Goal: Information Seeking & Learning: Stay updated

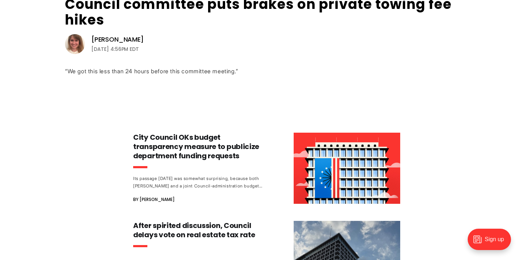
scroll to position [290, 0]
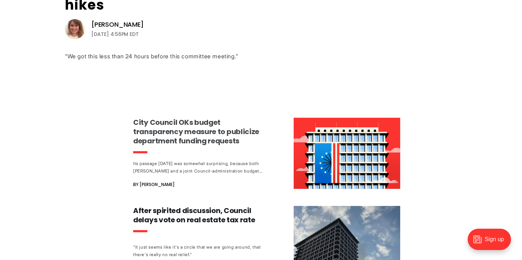
click at [167, 126] on h3 "City Council OKs budget transparency measure to publicize department funding re…" at bounding box center [199, 132] width 132 height 28
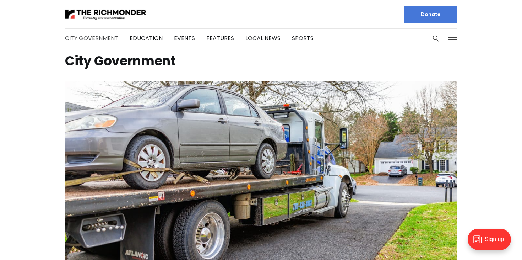
scroll to position [0, 0]
click at [94, 38] on link "City Government" at bounding box center [91, 38] width 53 height 8
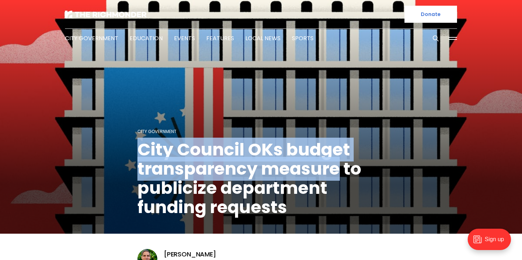
drag, startPoint x: 140, startPoint y: 150, endPoint x: 337, endPoint y: 168, distance: 198.7
click at [337, 168] on h1 "City Council OKs budget transparency measure to publicize department funding re…" at bounding box center [260, 178] width 247 height 77
copy h1 "City Council OKs budget transparency measure"
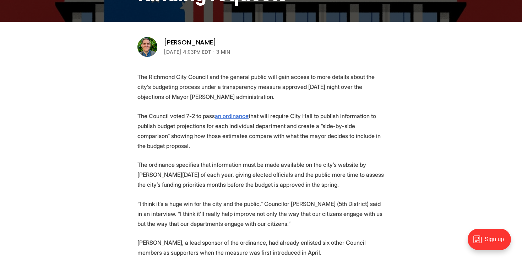
scroll to position [248, 0]
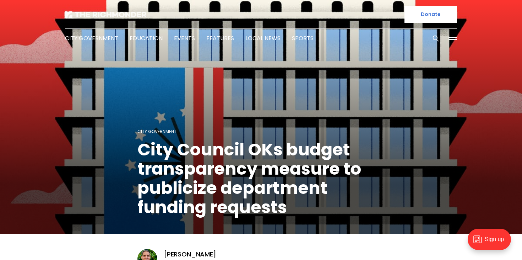
scroll to position [0, 0]
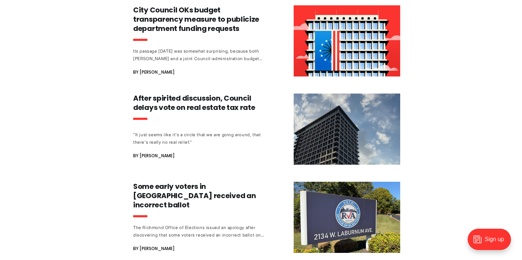
scroll to position [403, 0]
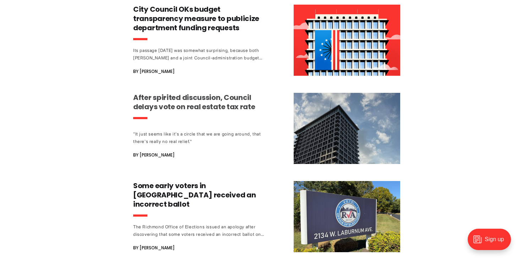
click at [161, 99] on h3 "After spirited discussion, Council delays vote on real estate tax rate" at bounding box center [199, 102] width 132 height 18
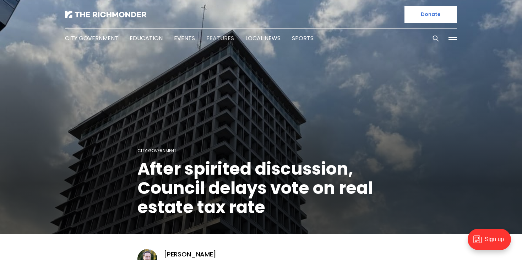
click at [213, 37] on link "Features" at bounding box center [220, 38] width 28 height 8
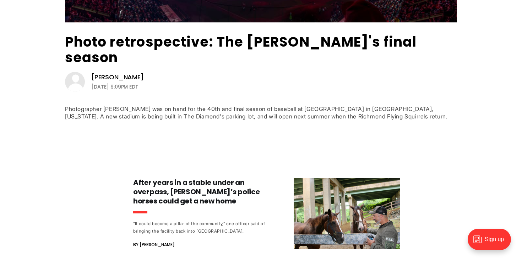
scroll to position [238, 0]
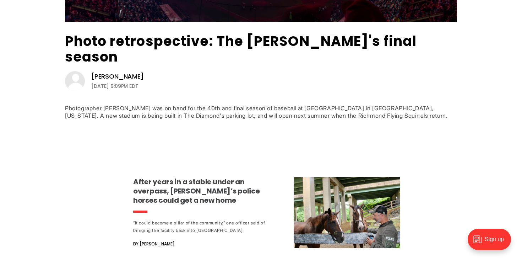
click at [165, 177] on h3 "After years in a stable under an overpass, [PERSON_NAME]’s police horses could …" at bounding box center [199, 191] width 132 height 28
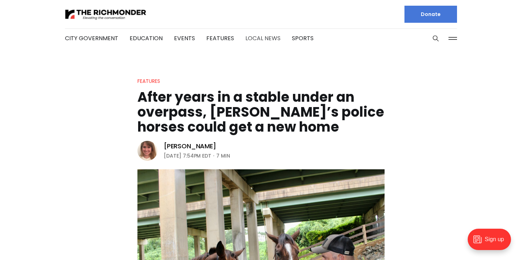
click at [255, 39] on link "Local News" at bounding box center [262, 38] width 35 height 8
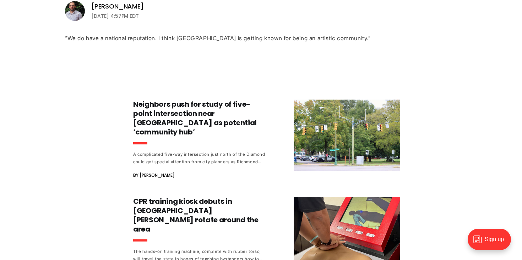
scroll to position [309, 0]
